Goal: Information Seeking & Learning: Understand process/instructions

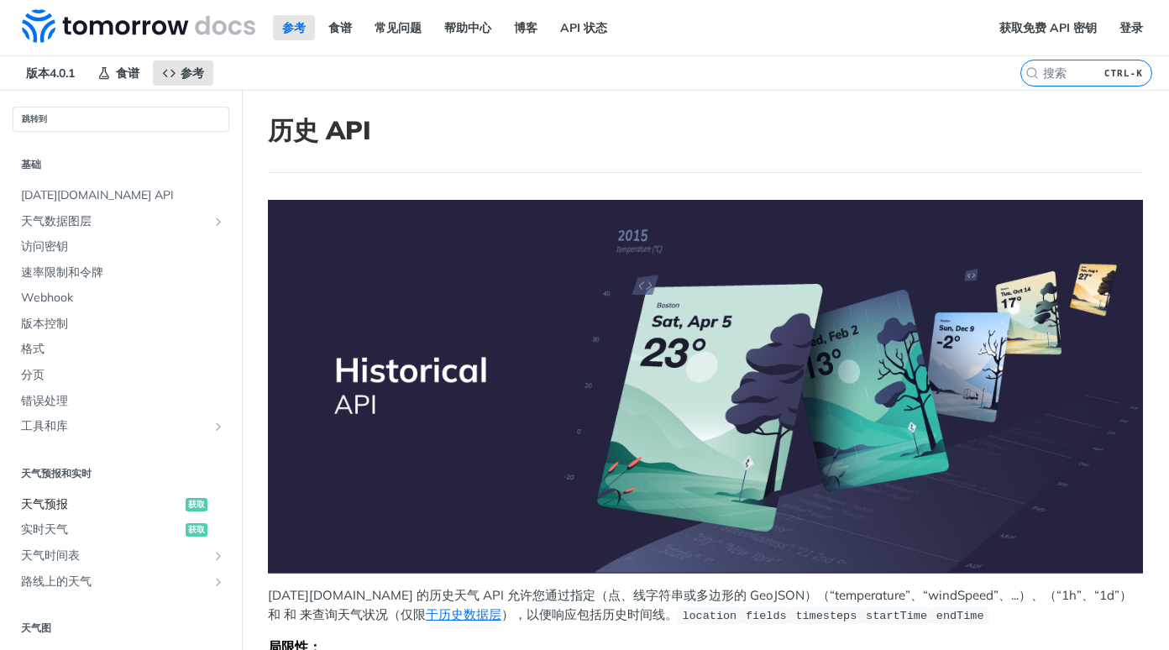
click at [62, 507] on span "天气预报" at bounding box center [101, 504] width 160 height 17
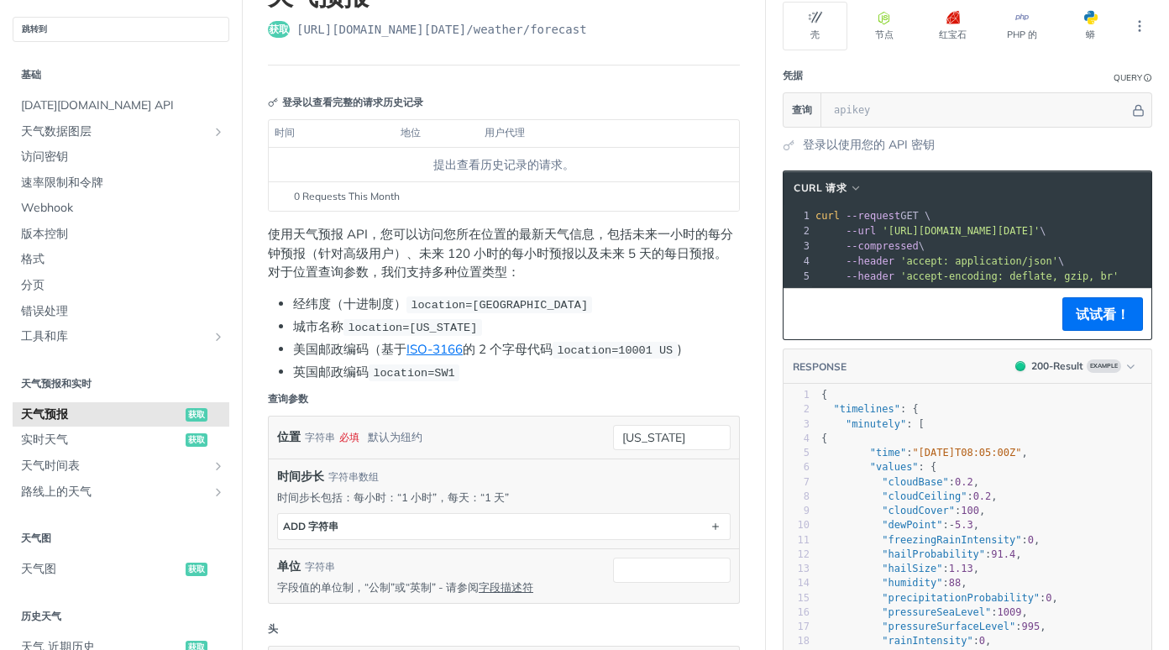
scroll to position [168, 0]
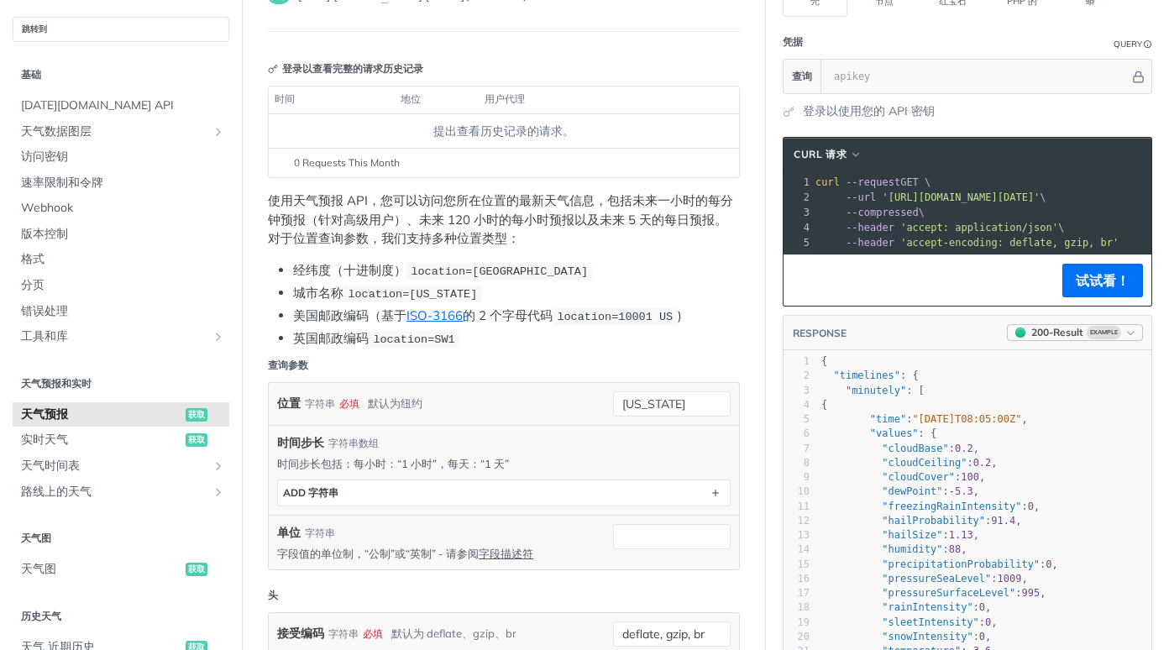
click at [1093, 339] on span "Example" at bounding box center [1104, 332] width 34 height 13
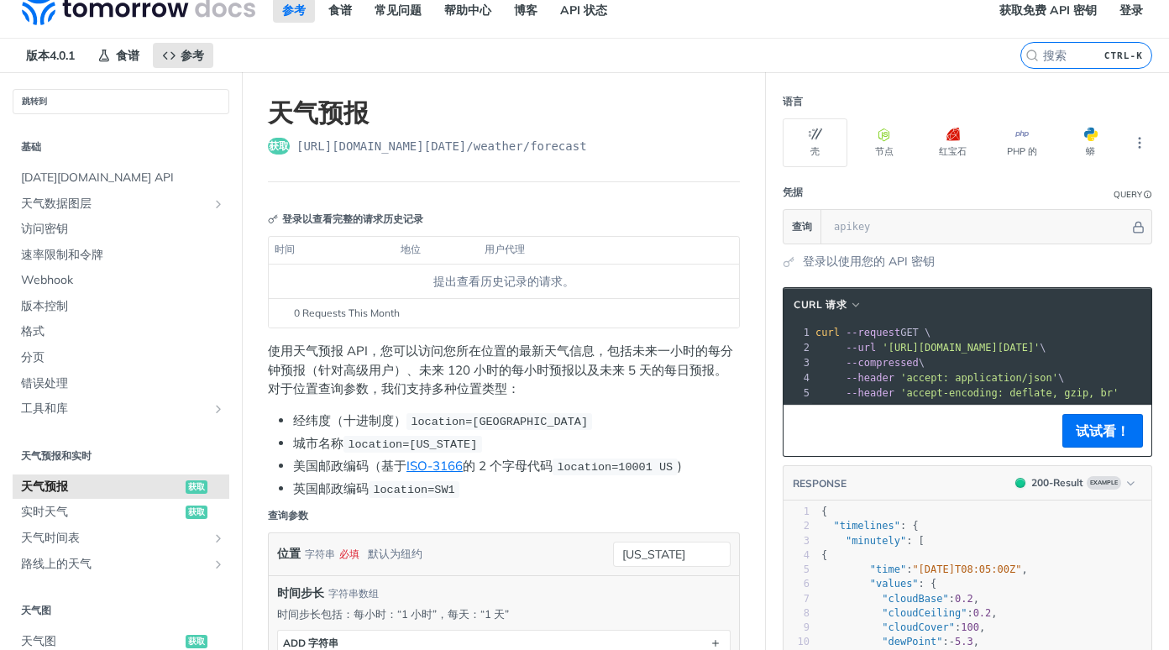
scroll to position [0, 0]
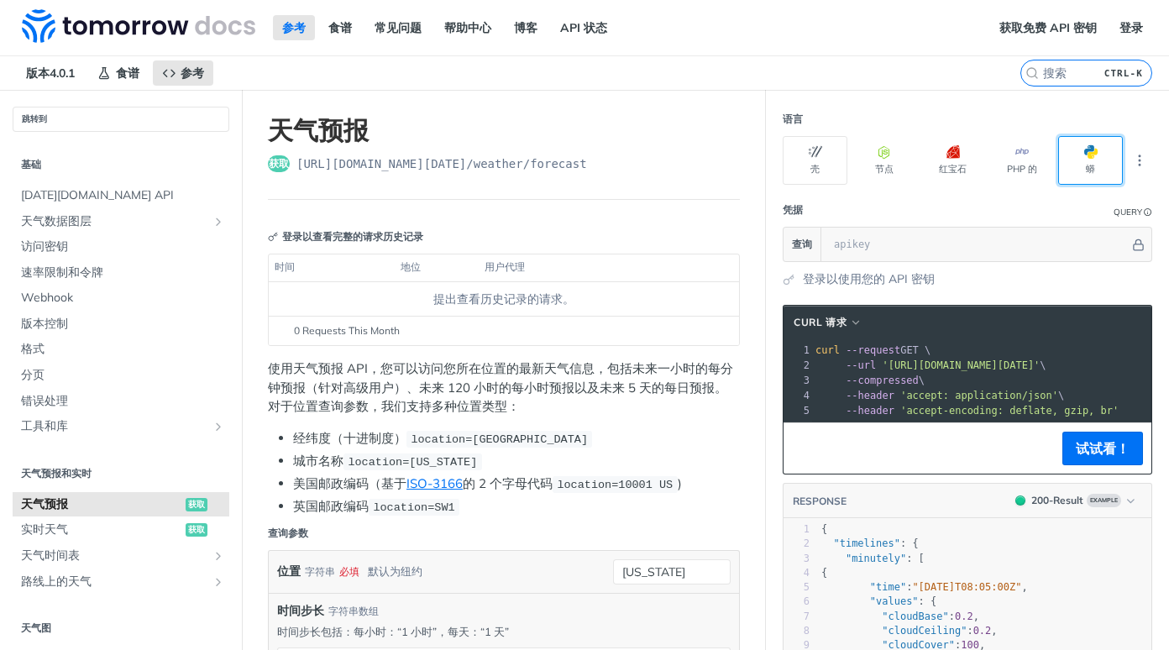
click at [1090, 159] on button "蟒" at bounding box center [1090, 160] width 65 height 49
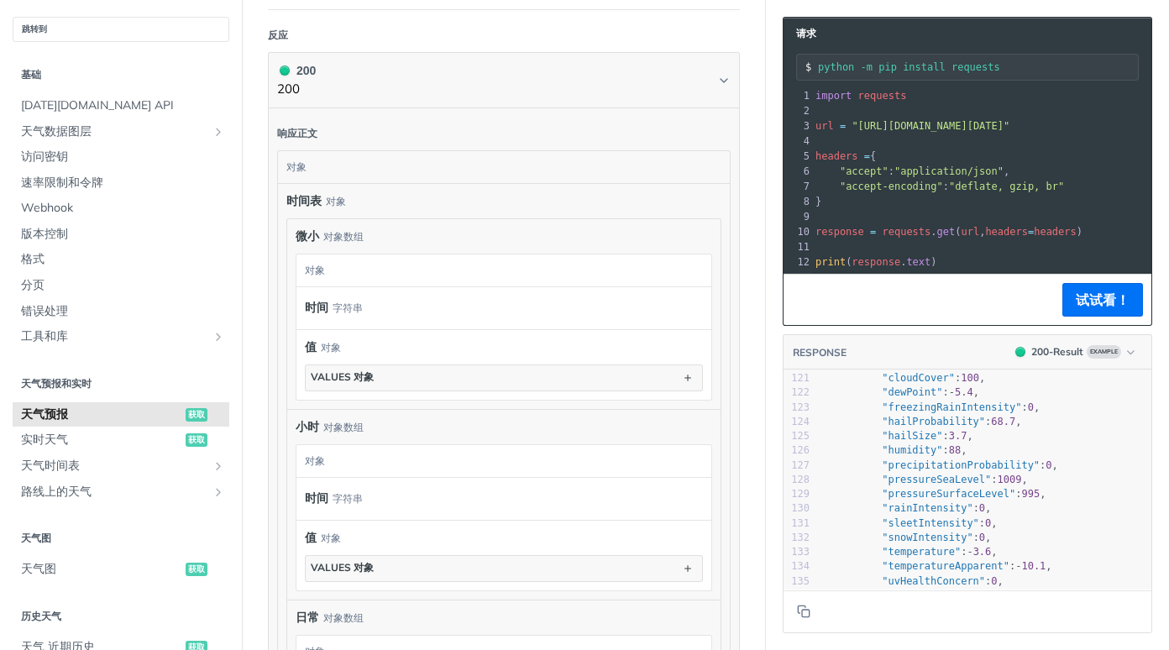
scroll to position [1847, 0]
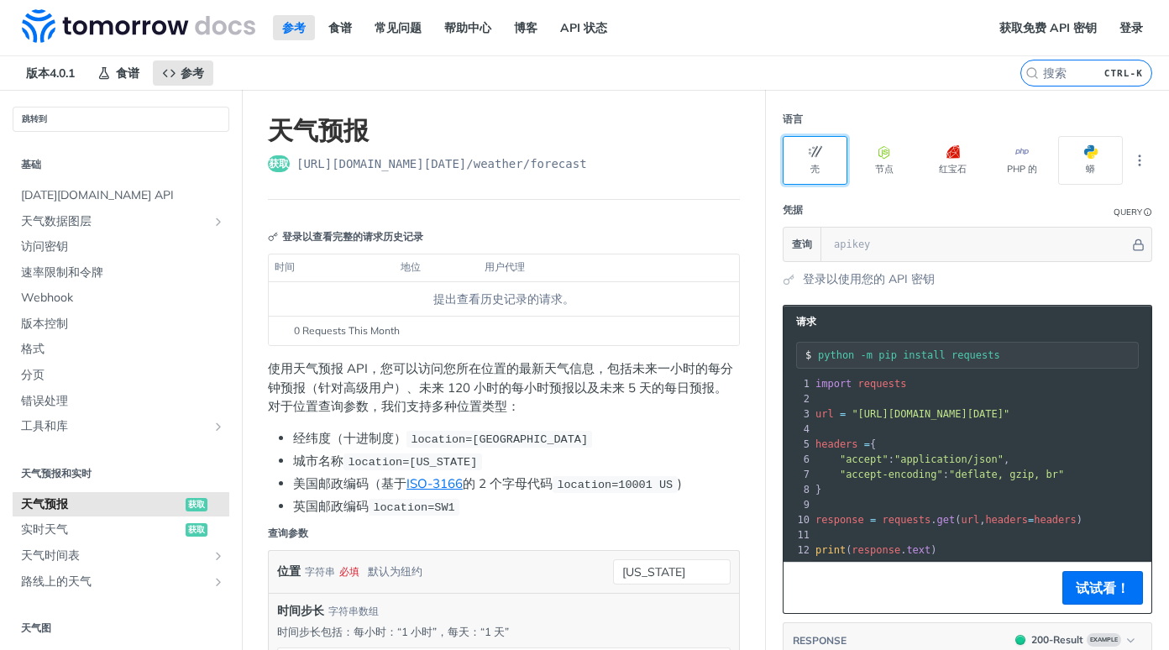
click at [789, 170] on button "壳" at bounding box center [815, 160] width 65 height 49
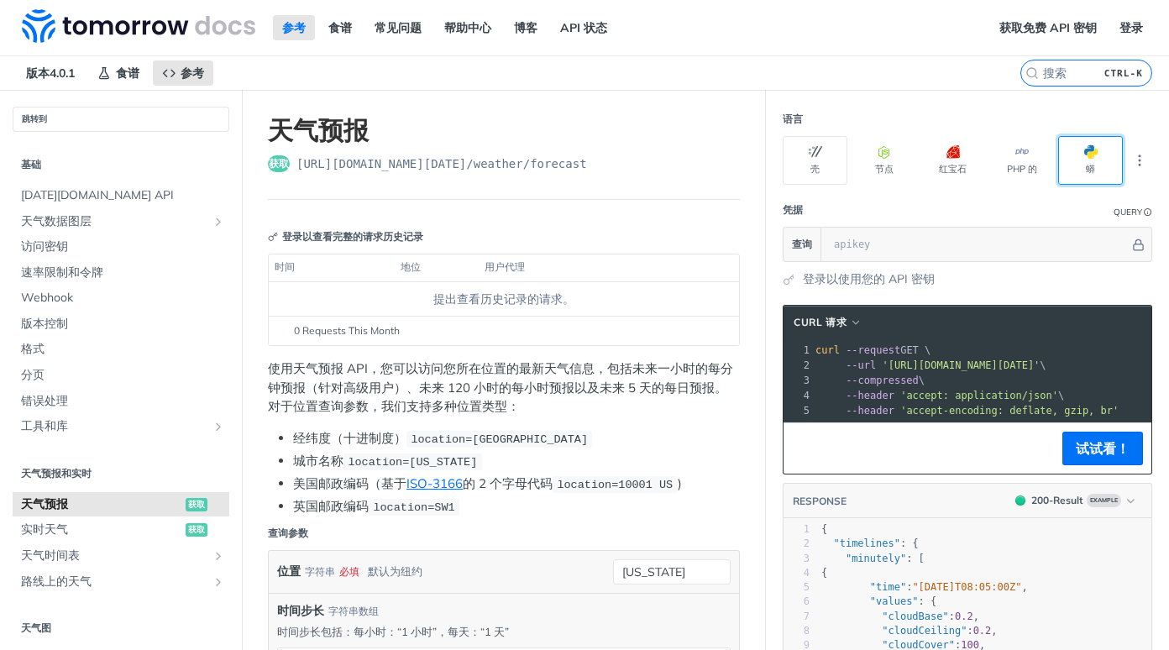
click at [1092, 160] on button "蟒" at bounding box center [1090, 160] width 65 height 49
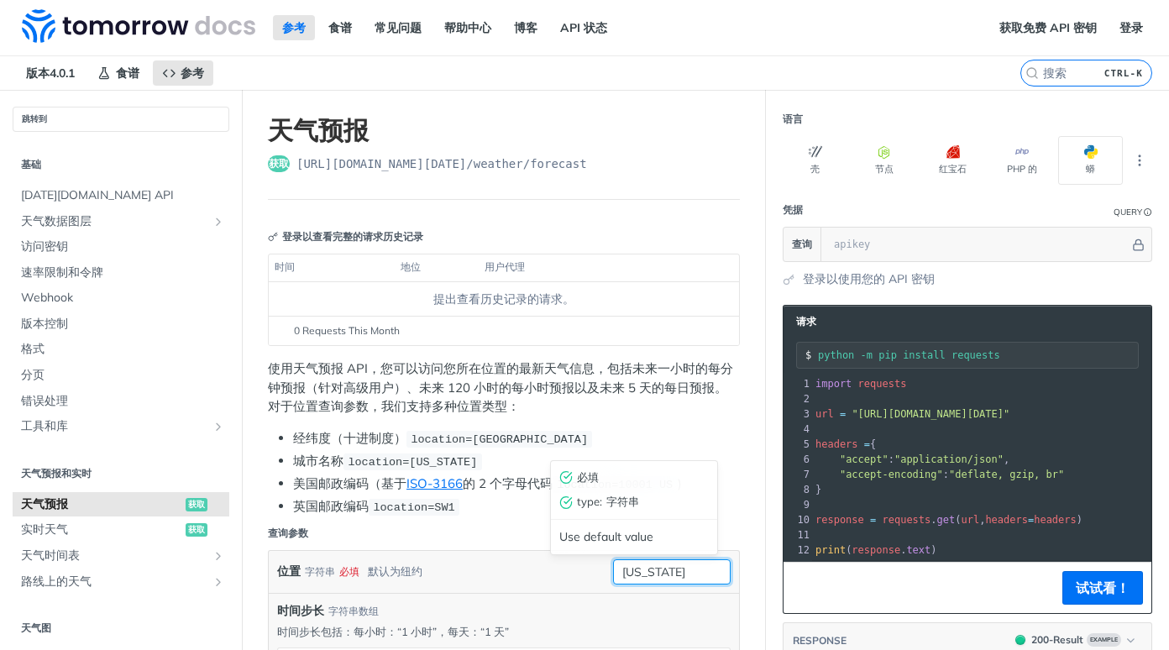
click at [656, 584] on input "[US_STATE]" at bounding box center [672, 571] width 118 height 25
click at [1127, 152] on button "更多语言" at bounding box center [1139, 160] width 25 height 25
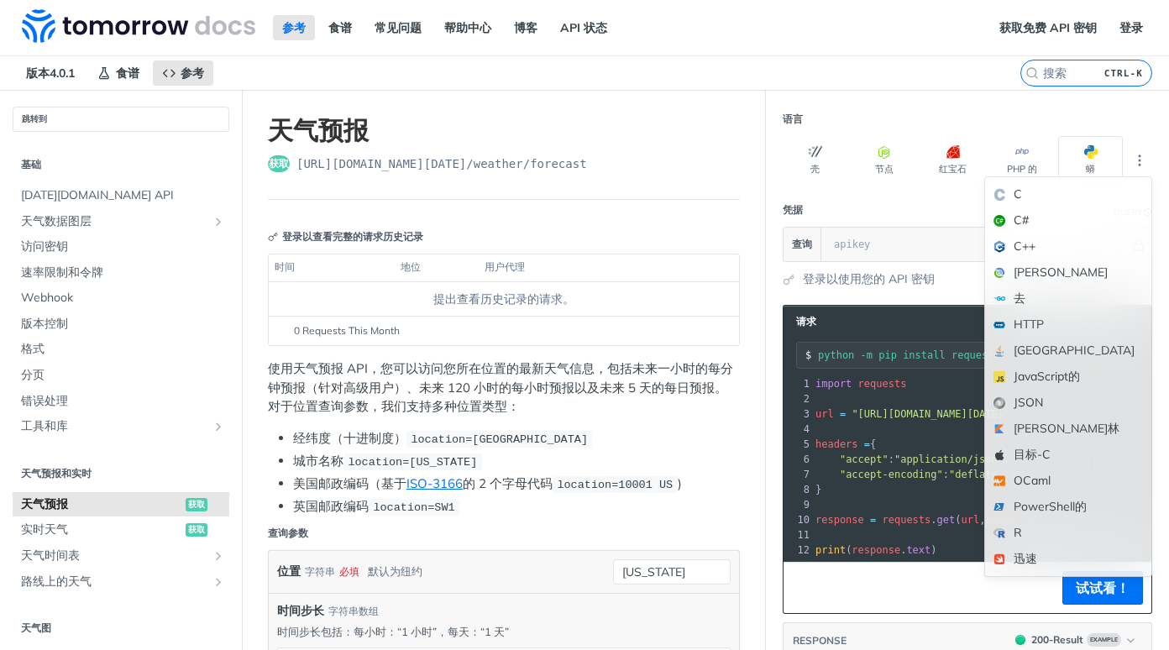
drag, startPoint x: 1123, startPoint y: 169, endPoint x: 677, endPoint y: 146, distance: 446.5
click at [671, 146] on header "天气预报 获取 [URL][DOMAIN_NAME][DATE] /weather/forecast" at bounding box center [504, 157] width 472 height 85
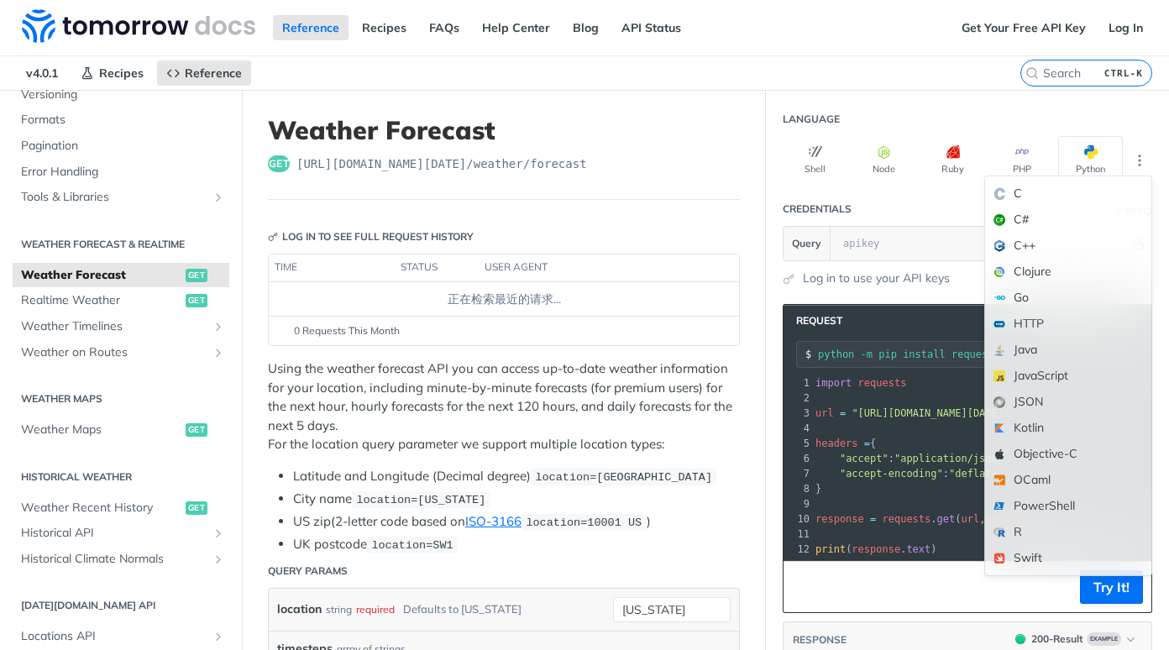
scroll to position [168, 0]
